Goal: Task Accomplishment & Management: Complete application form

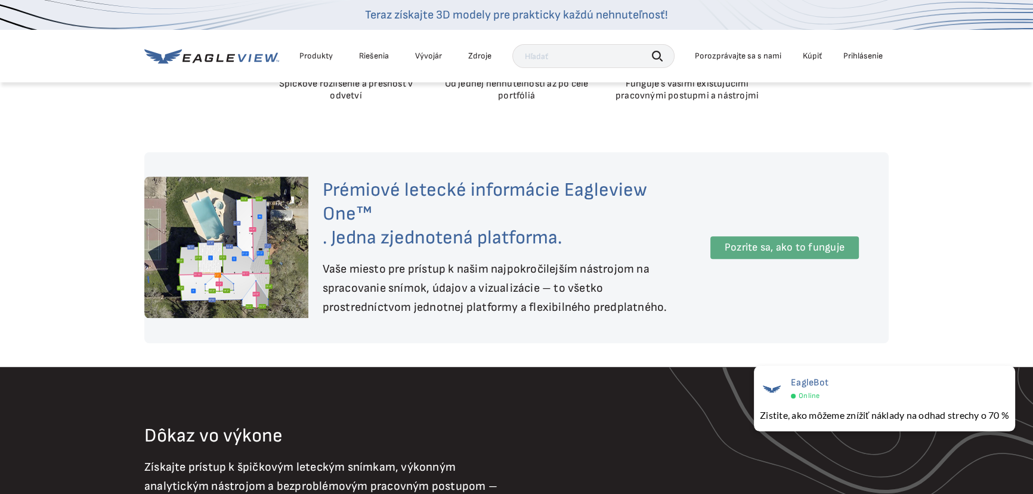
click at [772, 253] on font "Pozrite sa, ako to funguje" at bounding box center [785, 247] width 120 height 13
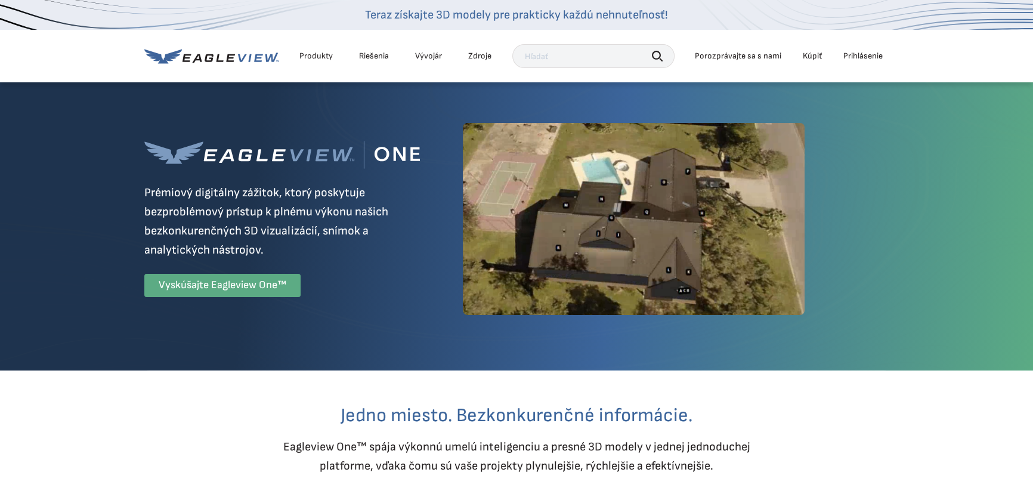
click at [240, 290] on font "Vyskúšajte Eagleview One™" at bounding box center [223, 285] width 128 height 13
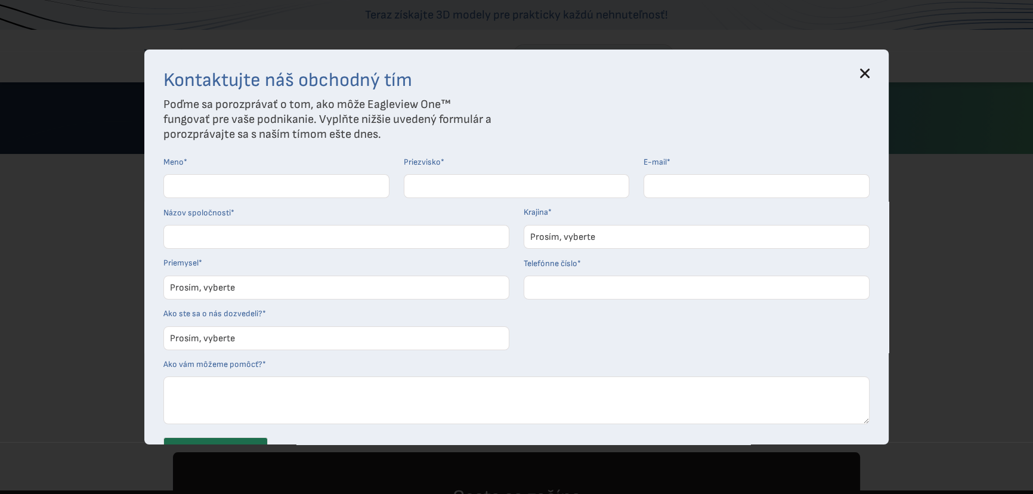
click at [868, 69] on icon at bounding box center [865, 74] width 10 height 10
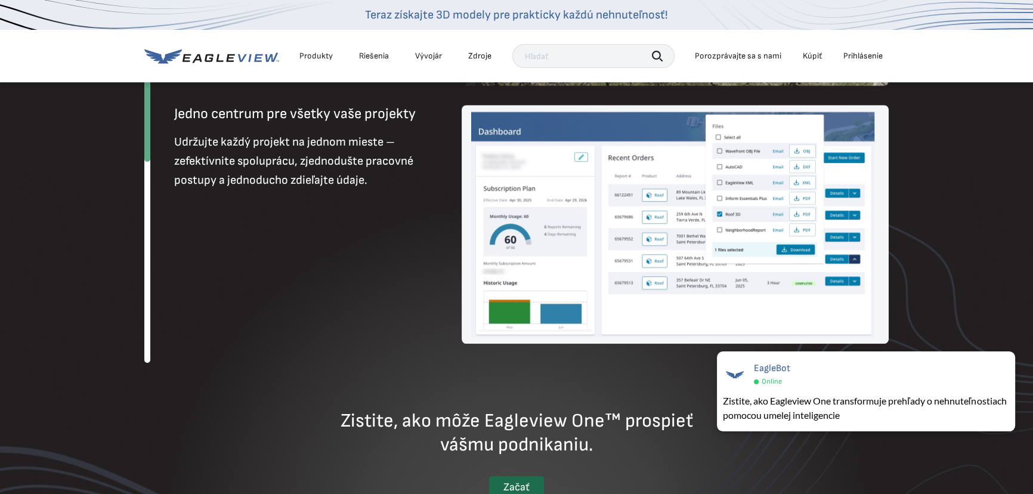
scroll to position [1518, 0]
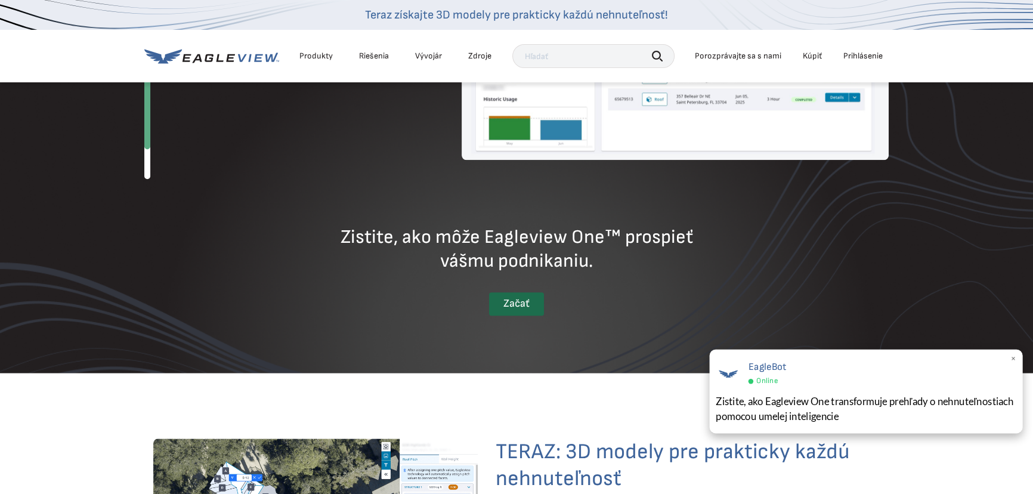
click at [1012, 359] on font "×" at bounding box center [1013, 358] width 7 height 12
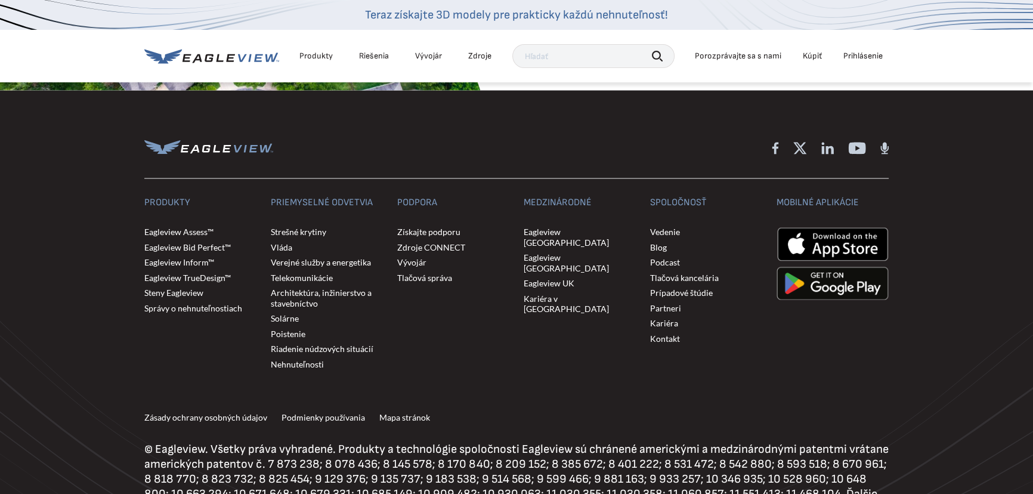
scroll to position [2928, 0]
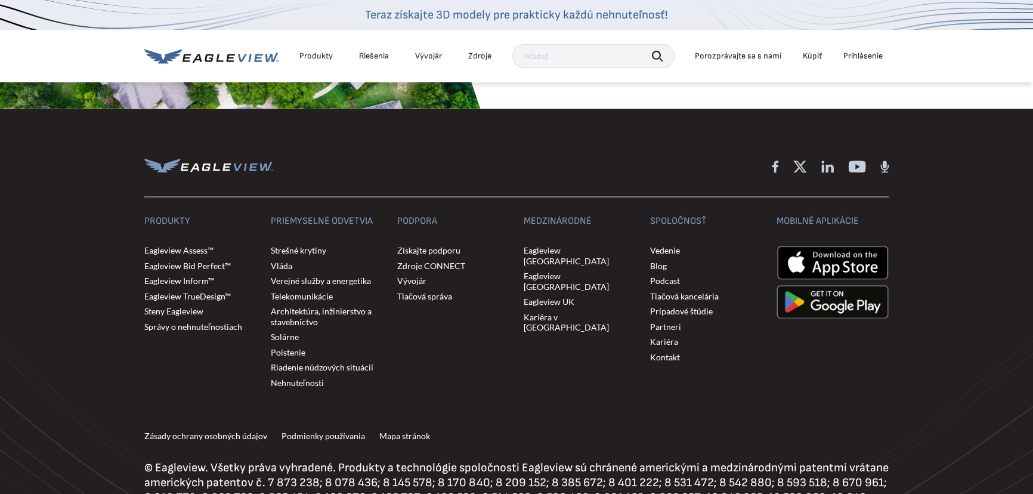
click at [553, 56] on font "Začať" at bounding box center [550, 50] width 26 height 13
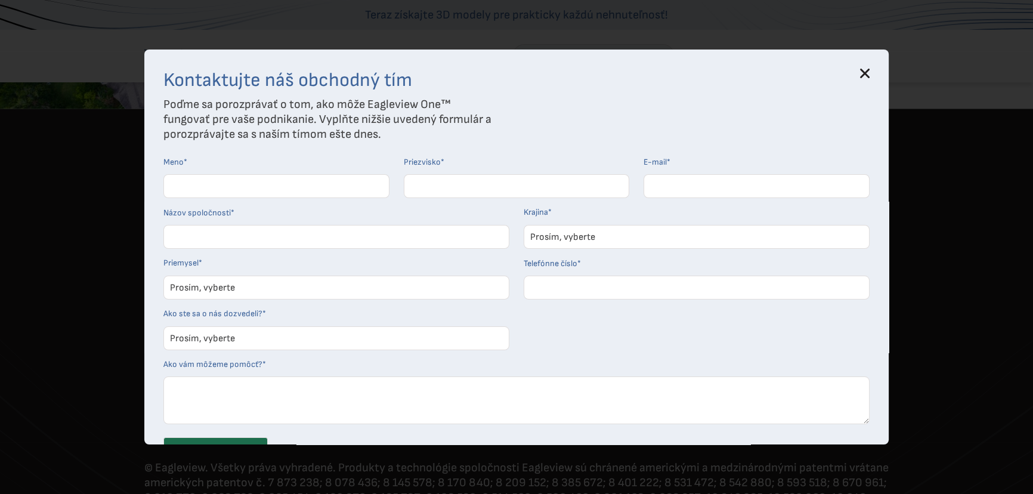
click at [258, 198] on input "Meno *" at bounding box center [276, 186] width 226 height 24
type input "[PERSON_NAME]"
type input "[DOMAIN_NAME][EMAIL_ADDRESS][DOMAIN_NAME]"
type input "[PHONE_NUMBER]"
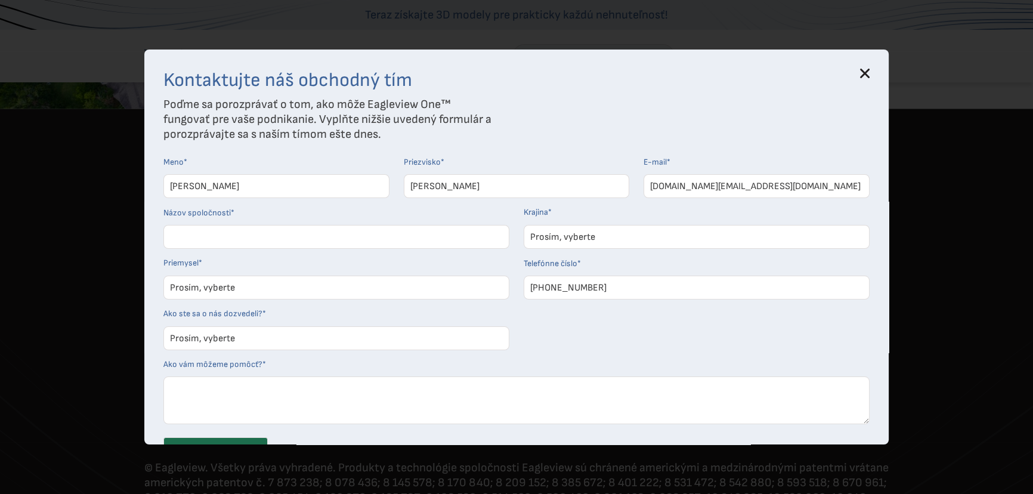
click at [698, 198] on input "[DOMAIN_NAME][EMAIL_ADDRESS][DOMAIN_NAME]" at bounding box center [757, 186] width 226 height 24
type input "[EMAIL_ADDRESS][DOMAIN_NAME]"
click at [623, 249] on select "Prosím, vyberte [GEOGRAPHIC_DATA] [GEOGRAPHIC_DATA] [GEOGRAPHIC_DATA] [GEOGRAPH…" at bounding box center [697, 237] width 346 height 24
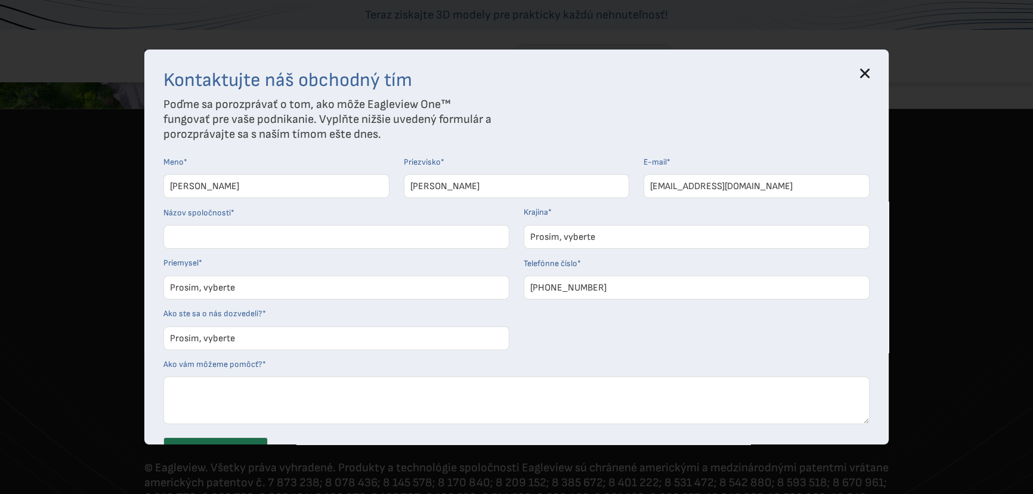
select select "Other"
click at [527, 249] on select "Prosím, vyberte [GEOGRAPHIC_DATA] [GEOGRAPHIC_DATA] [GEOGRAPHIC_DATA] [GEOGRAPH…" at bounding box center [697, 237] width 346 height 24
click at [274, 249] on input "Názov spoločnosti *" at bounding box center [336, 237] width 346 height 24
type input "ASTRECH s.r.o."
click at [263, 299] on select "Prosím, vyberte Architekti a inžinieri Stavebníctvo Elektrické/plynové spoločno…" at bounding box center [336, 288] width 346 height 24
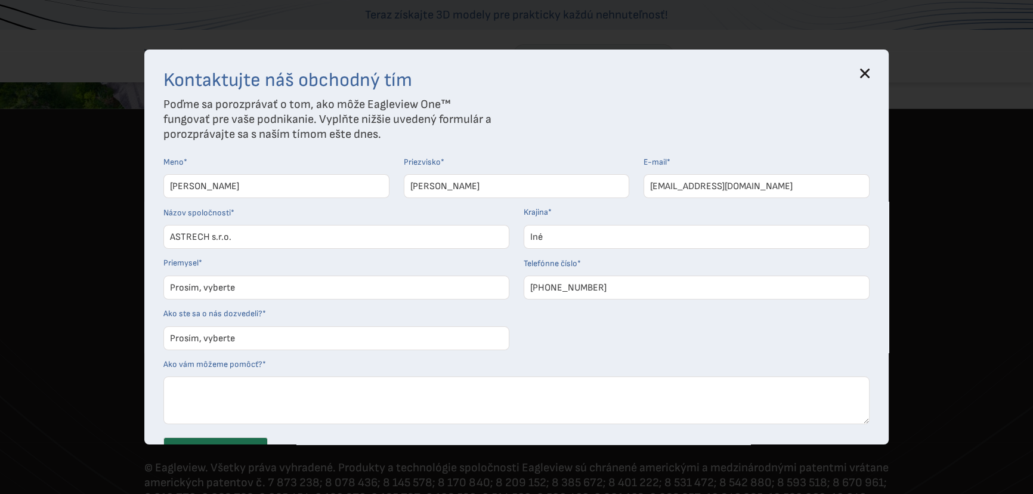
select select "Construction"
click at [167, 299] on select "Prosím, vyberte Architekti a inžinieri Stavebníctvo Elektrické/plynové spoločno…" at bounding box center [336, 288] width 346 height 24
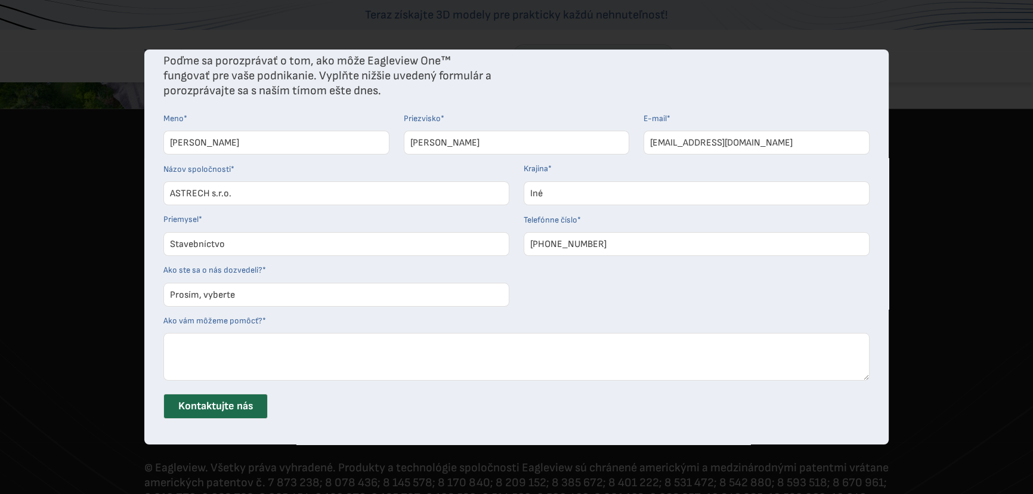
scroll to position [108, 0]
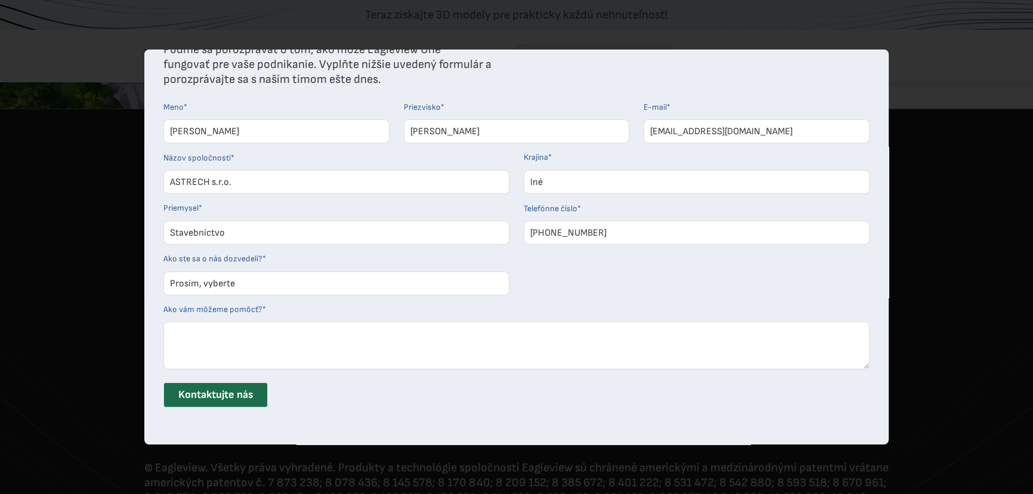
click at [256, 293] on select "Prosím, vyberte Vyhľadávač Sociálne médiá Ústne podanie Podcast Online reklama …" at bounding box center [336, 283] width 346 height 24
select select "Search Engine"
click at [167, 276] on select "Prosím, vyberte Vyhľadávač Sociálne médiá Ústne podanie Podcast Online reklama …" at bounding box center [336, 283] width 346 height 24
click at [216, 398] on input "Kontaktujte nás" at bounding box center [215, 394] width 104 height 25
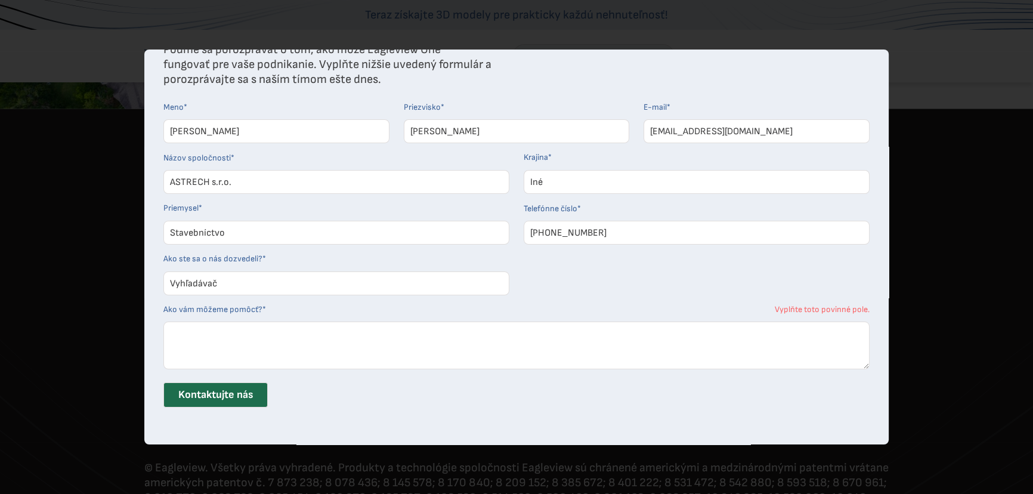
click at [250, 337] on textarea "Ako vám môžeme pomôcť? *" at bounding box center [516, 345] width 706 height 48
type textarea "chceli by sme odtestovať aplikáciu"
click at [240, 394] on input "Kontaktujte nás" at bounding box center [215, 394] width 104 height 25
type input "Contact Us"
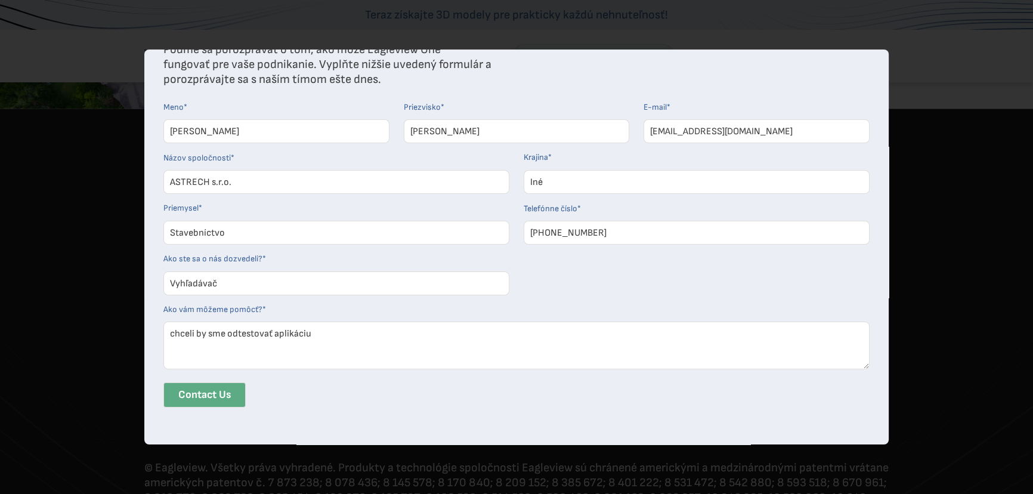
scroll to position [0, 0]
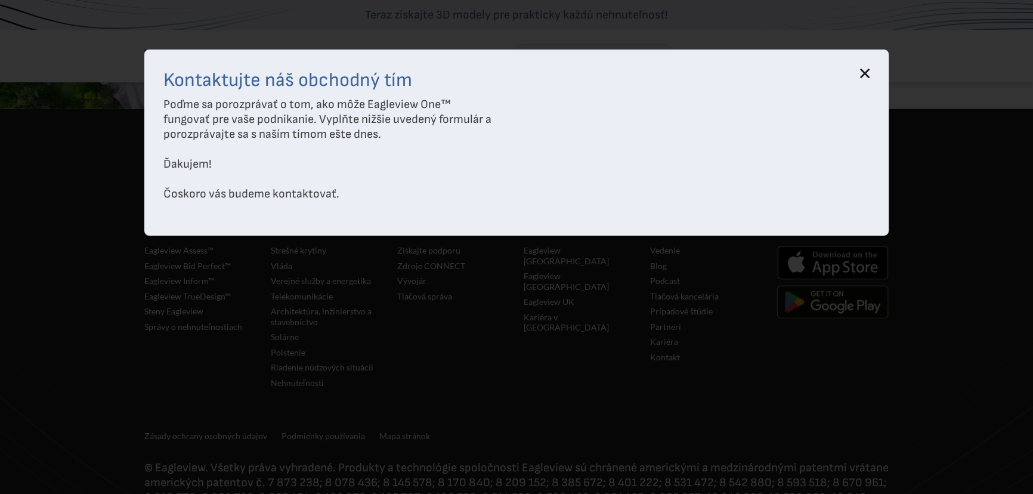
click at [869, 73] on icon at bounding box center [865, 73] width 8 height 8
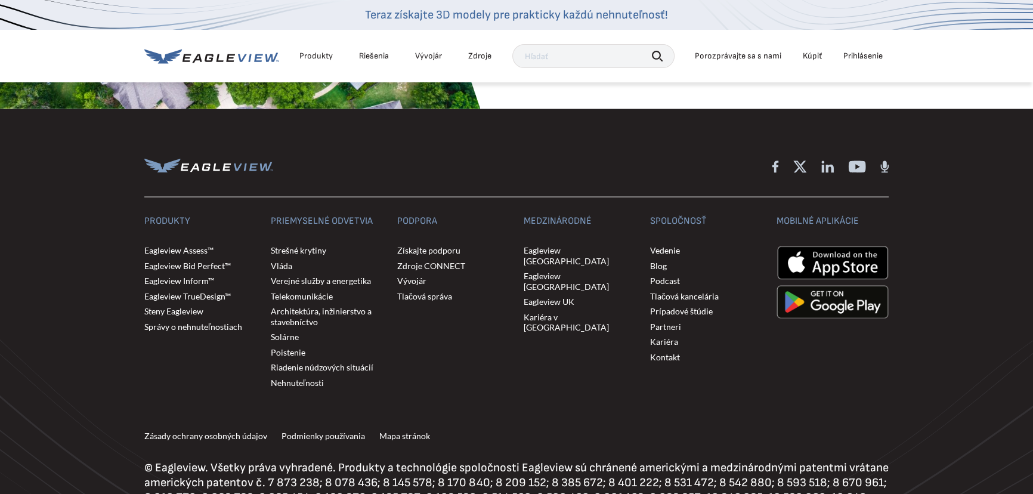
click at [816, 61] on font "Kúpiť" at bounding box center [812, 56] width 19 height 10
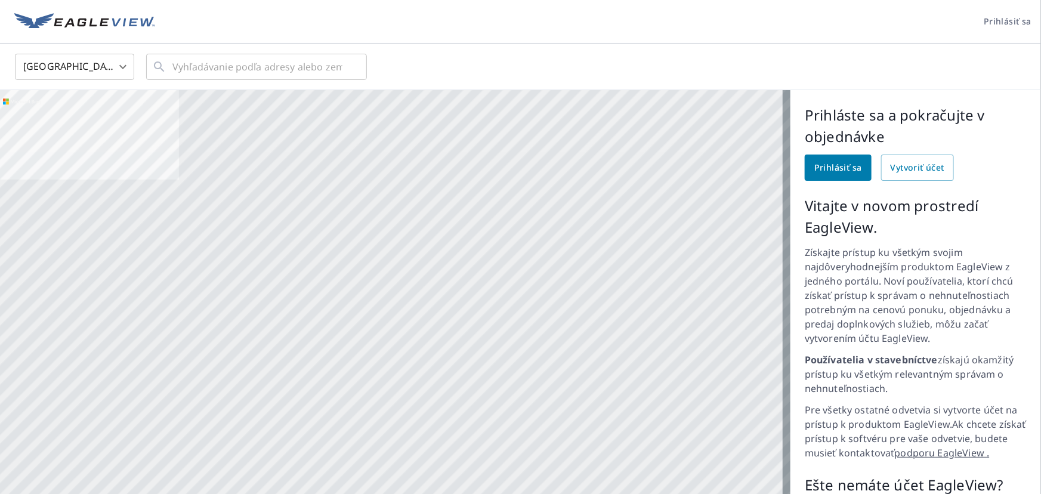
click at [101, 65] on body "Prihlásiť sa Spojené štáty US ​ ​ Letecká Cesta Štandardná cestná mapa Letecká …" at bounding box center [520, 247] width 1041 height 494
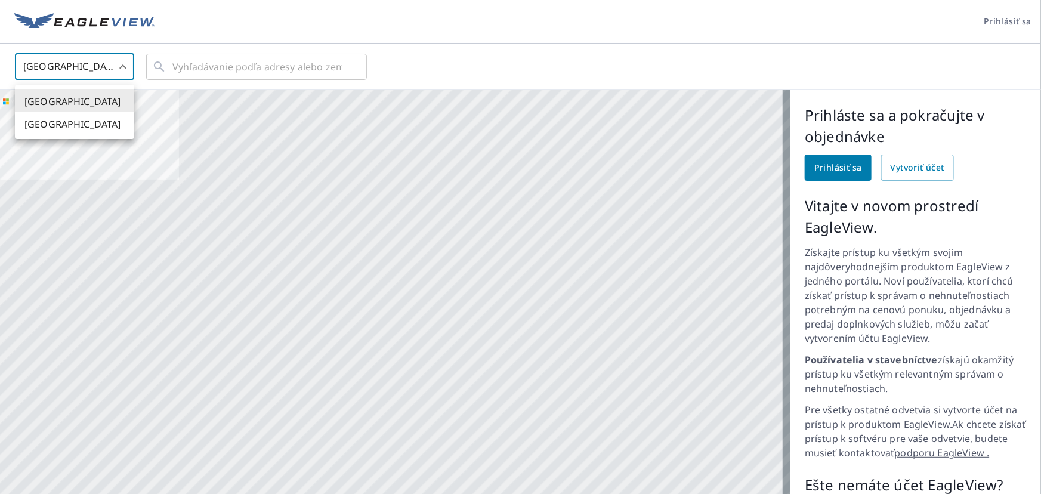
click at [245, 65] on div at bounding box center [520, 247] width 1041 height 494
click at [245, 65] on input "text" at bounding box center [257, 66] width 170 height 33
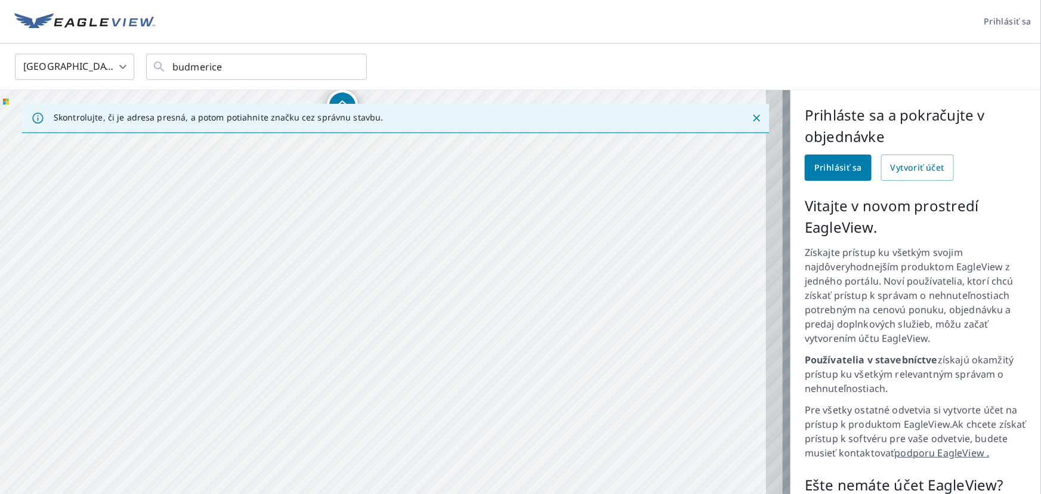
drag, startPoint x: 405, startPoint y: 379, endPoint x: 379, endPoint y: 143, distance: 237.6
click at [379, 143] on div "Budmerice, Slovensko Budmerice, SK010" at bounding box center [395, 349] width 790 height 519
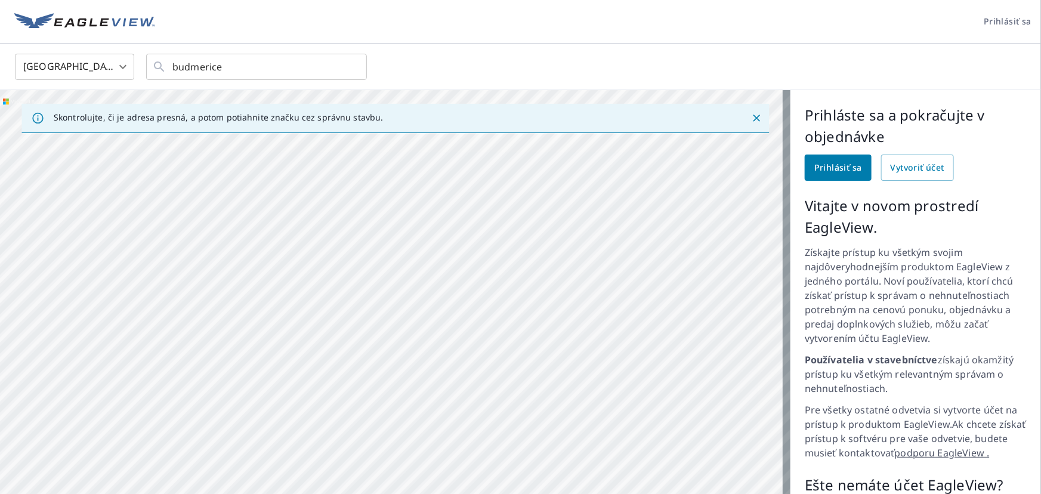
drag, startPoint x: 493, startPoint y: 296, endPoint x: 497, endPoint y: 264, distance: 32.0
click at [497, 264] on div "Budmerice, Slovensko Budmerice, SK010" at bounding box center [395, 349] width 790 height 519
drag, startPoint x: 412, startPoint y: 248, endPoint x: 525, endPoint y: 305, distance: 127.8
click at [525, 305] on div "Budmerice, Slovensko Budmerice, SK010" at bounding box center [395, 349] width 790 height 519
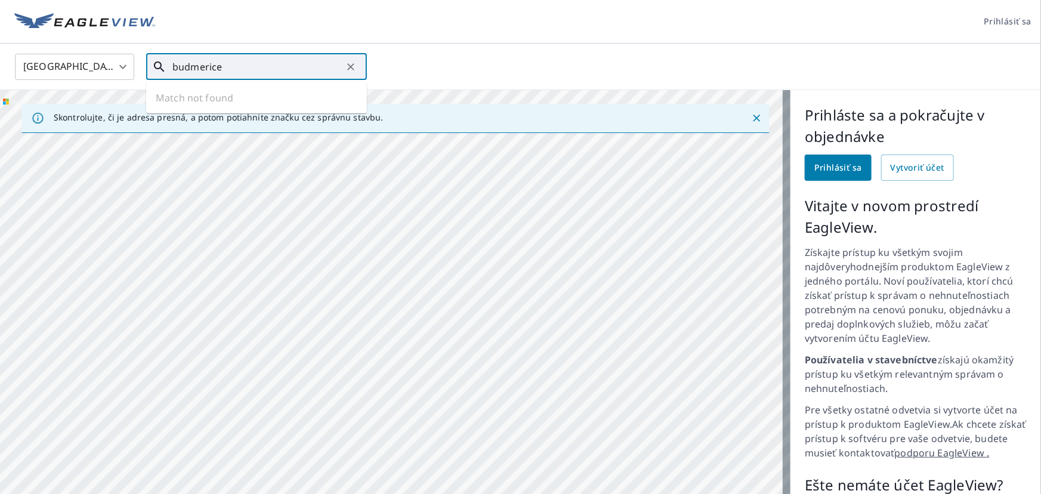
click at [257, 70] on input "budmerice" at bounding box center [257, 66] width 170 height 33
type input "budmerice 29"
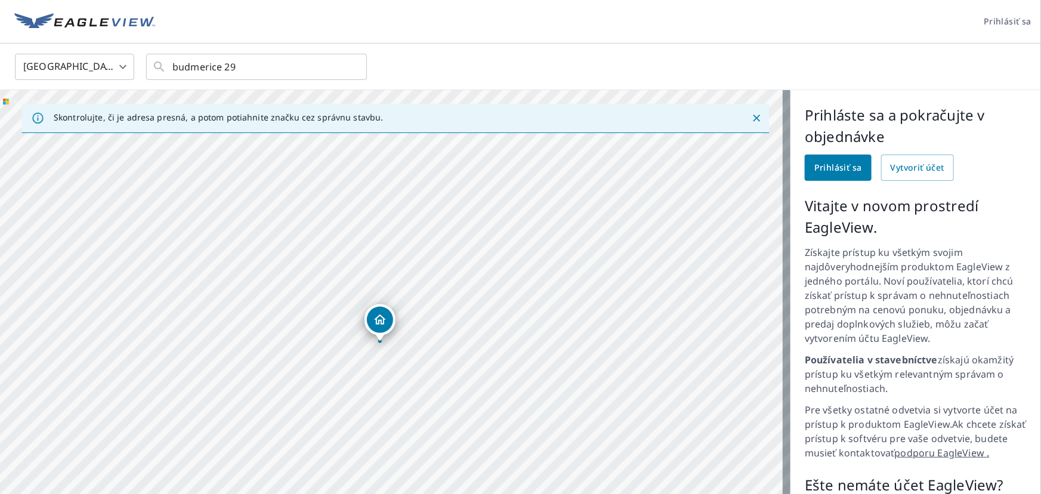
click at [346, 348] on div "Juraja Holčeka 29 Budmerice, Bratislavský kraj 900 86" at bounding box center [395, 349] width 790 height 519
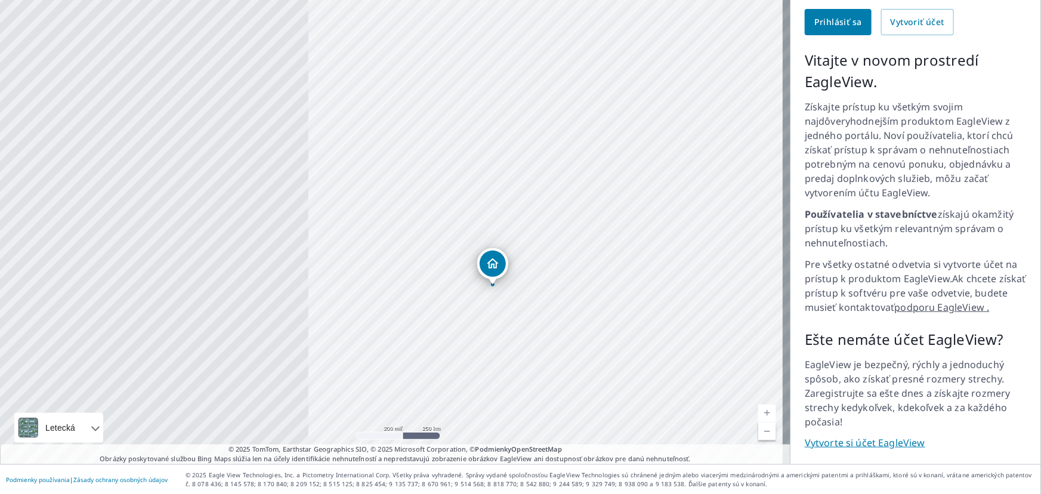
drag, startPoint x: 596, startPoint y: 301, endPoint x: 698, endPoint y: 302, distance: 102.0
click at [698, 302] on div "Juraja Holčeka 29 Budmerice, Bratislavský kraj 900 86" at bounding box center [395, 204] width 790 height 519
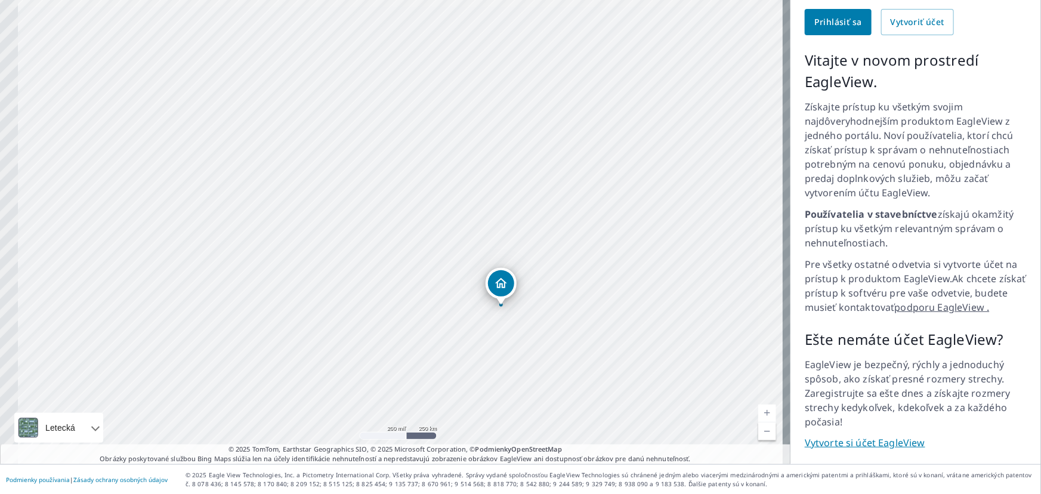
click at [557, 259] on div "Juraja Holčeka 29 Budmerice, Bratislavský kraj 900 86" at bounding box center [395, 204] width 790 height 519
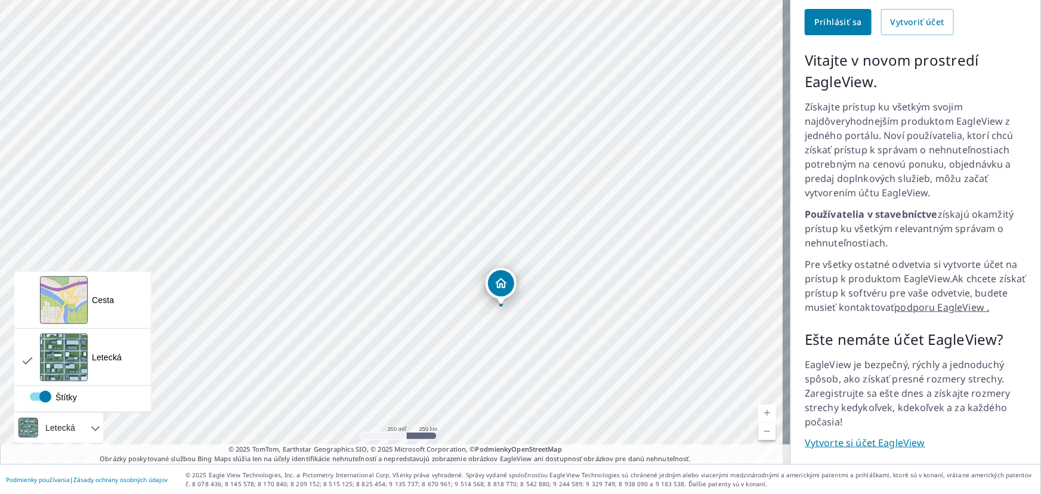
click at [75, 429] on font "Letecká" at bounding box center [60, 428] width 30 height 10
click at [108, 307] on div "Cesta Štandardná cestná mapa" at bounding box center [83, 299] width 136 height 57
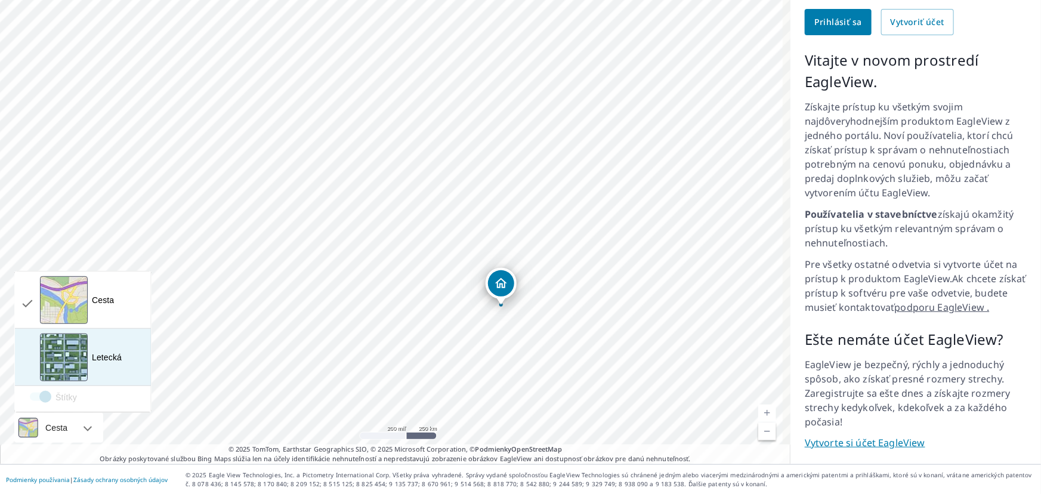
click at [92, 358] on font "Letecká" at bounding box center [107, 357] width 30 height 10
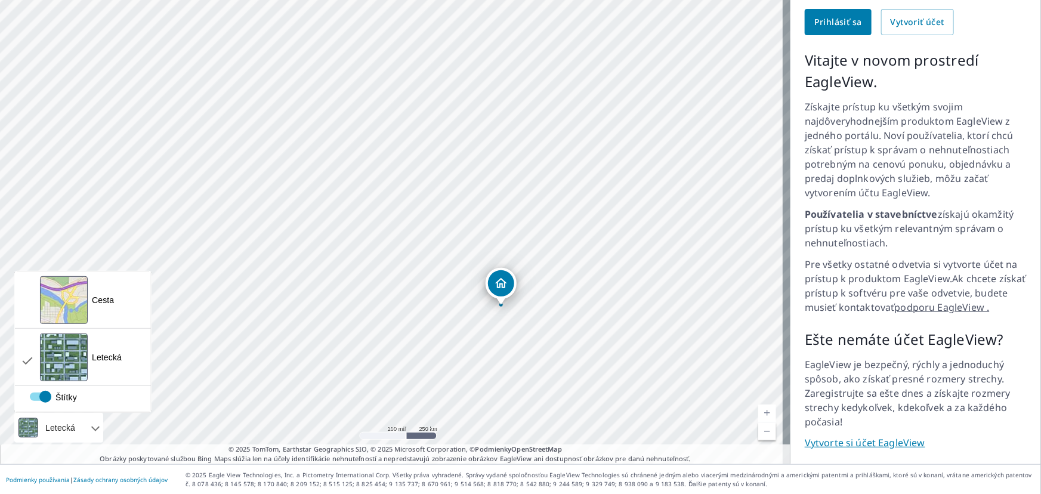
click at [44, 392] on label "Štítky" at bounding box center [110, 392] width 160 height 0
checkbox input "true"
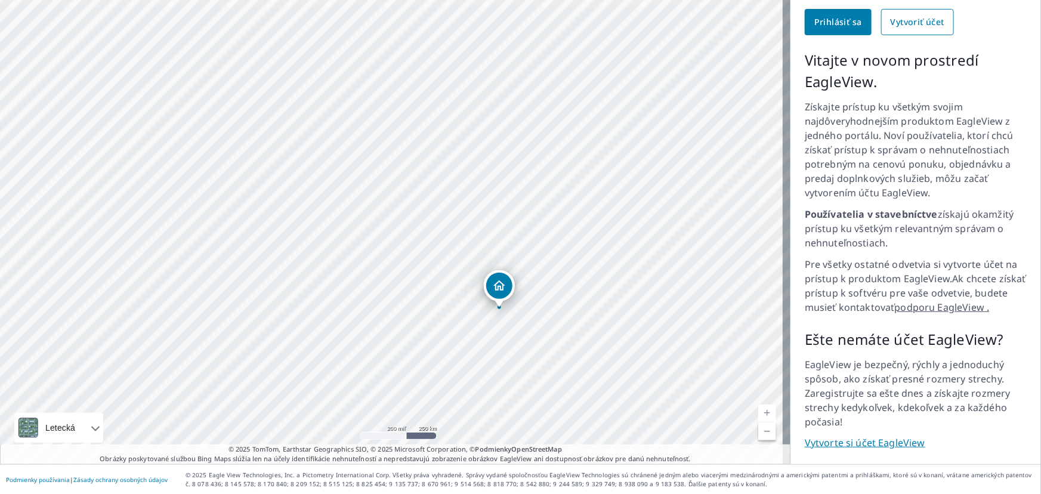
click at [913, 26] on font "Vytvoriť účet" at bounding box center [917, 21] width 54 height 11
